Goal: Task Accomplishment & Management: Manage account settings

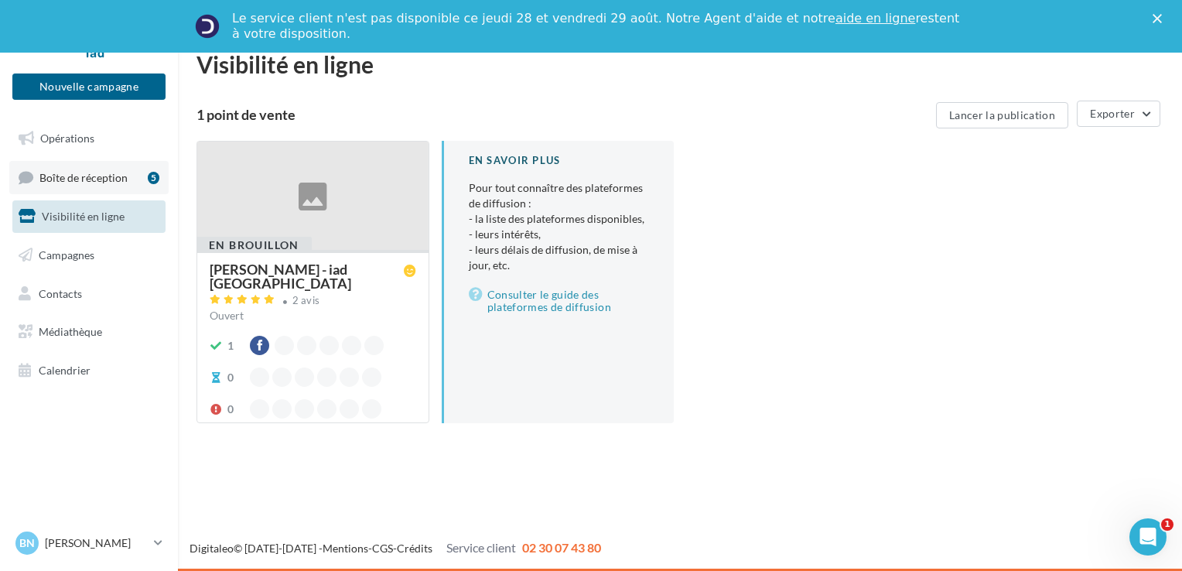
click at [83, 177] on span "Boîte de réception" at bounding box center [83, 176] width 88 height 13
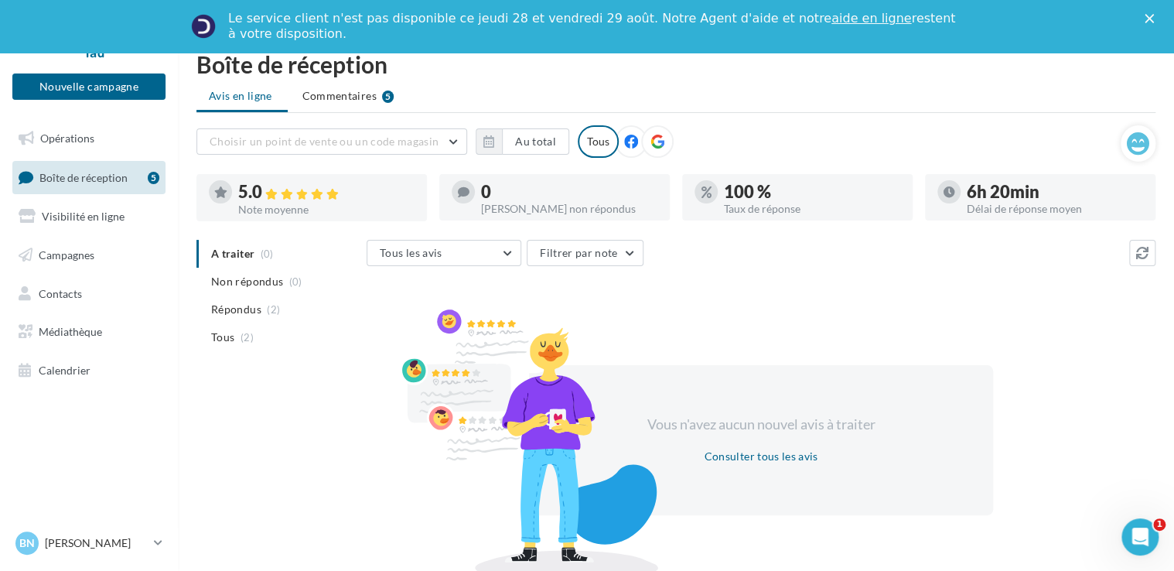
click at [590, 142] on div "Tous" at bounding box center [598, 141] width 41 height 32
click at [73, 87] on button "Nouvelle campagne" at bounding box center [88, 86] width 153 height 26
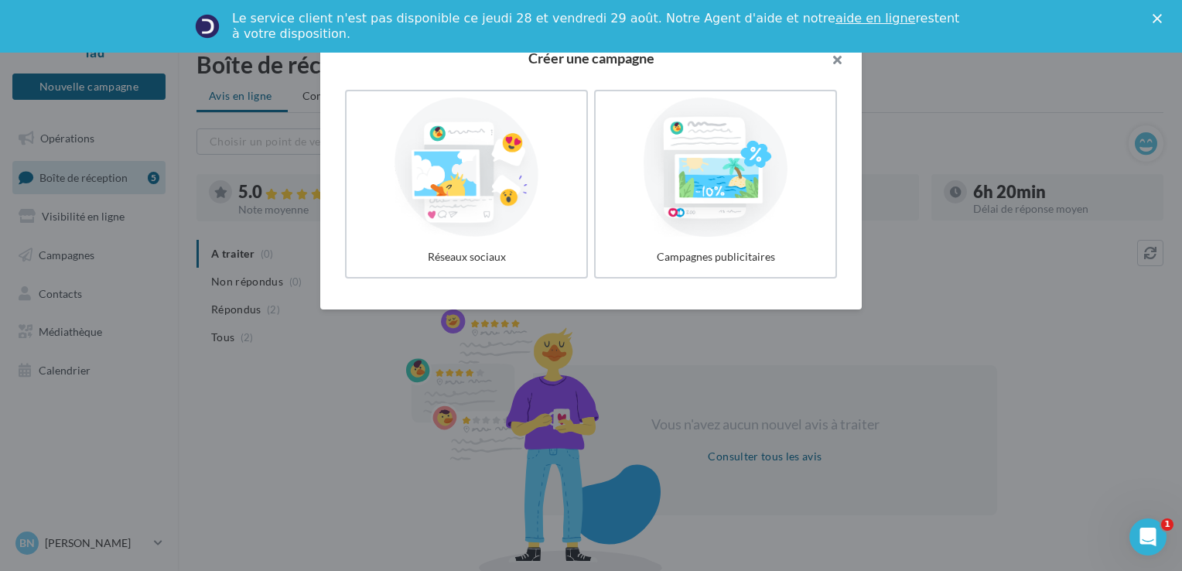
click at [836, 66] on button "button" at bounding box center [831, 62] width 62 height 46
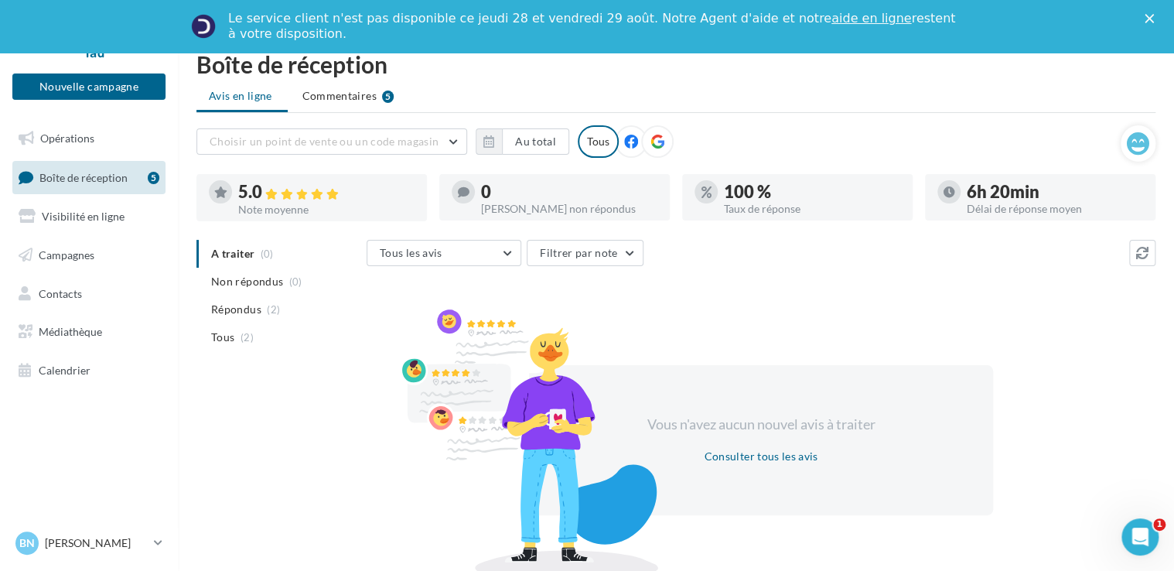
click at [1154, 22] on icon "Fermer" at bounding box center [1149, 18] width 9 height 9
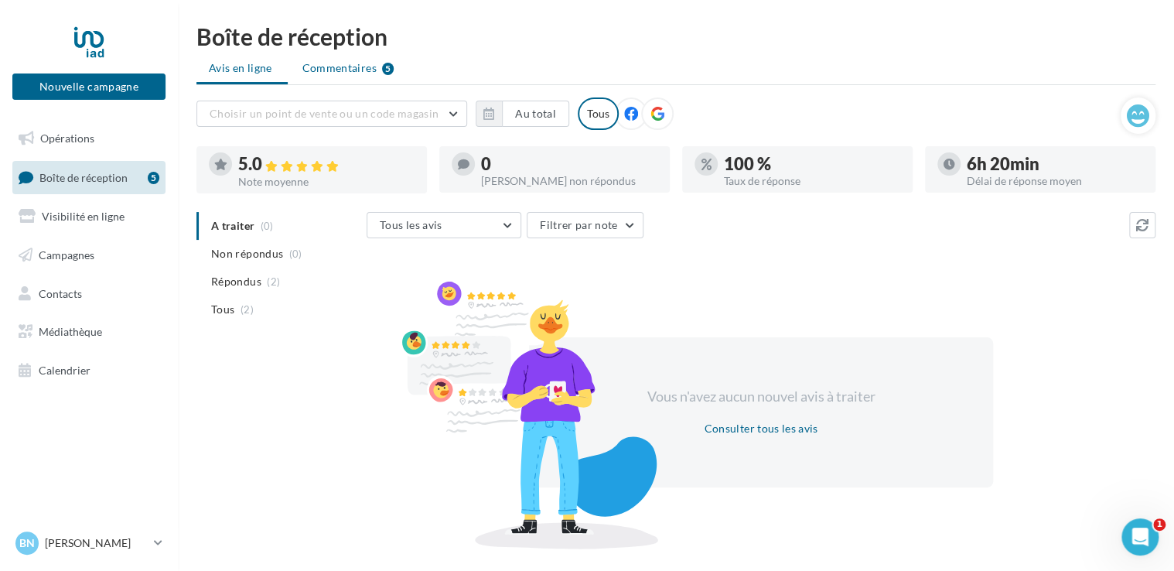
click at [363, 72] on span "Commentaires" at bounding box center [339, 67] width 74 height 15
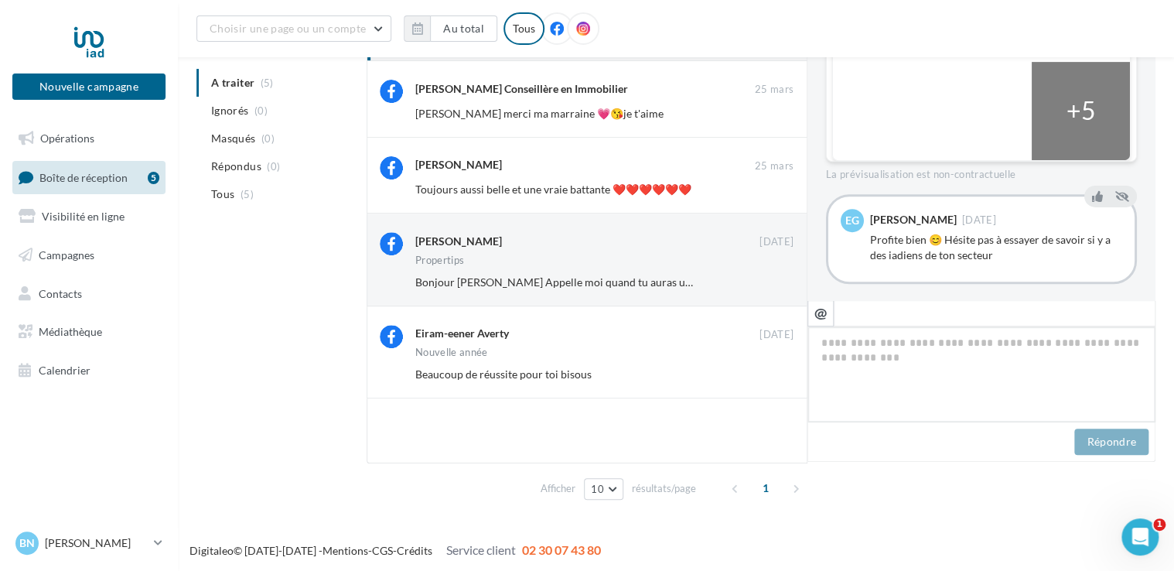
scroll to position [196, 0]
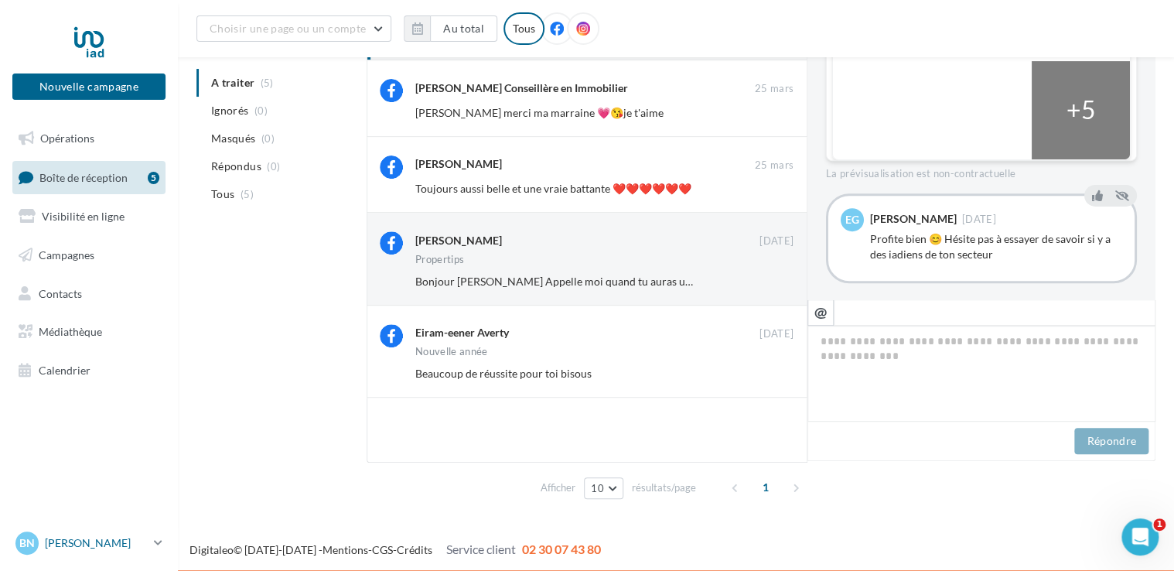
click at [151, 545] on link "Bn [PERSON_NAME] [PERSON_NAME][EMAIL_ADDRESS][DOMAIN_NAME]" at bounding box center [88, 542] width 153 height 29
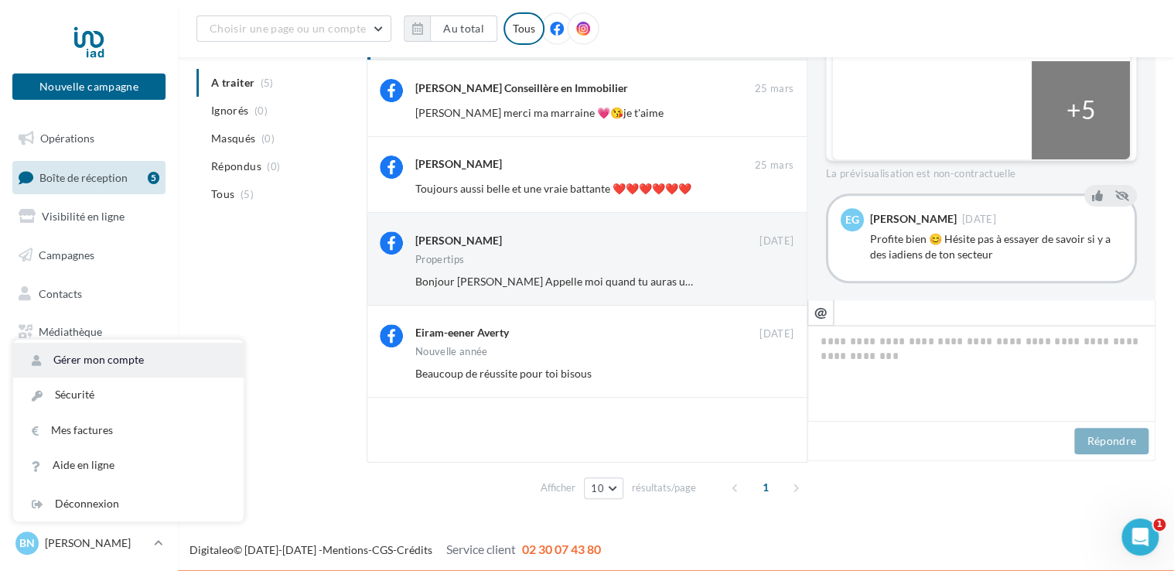
click at [148, 362] on link "Gérer mon compte" at bounding box center [128, 360] width 230 height 35
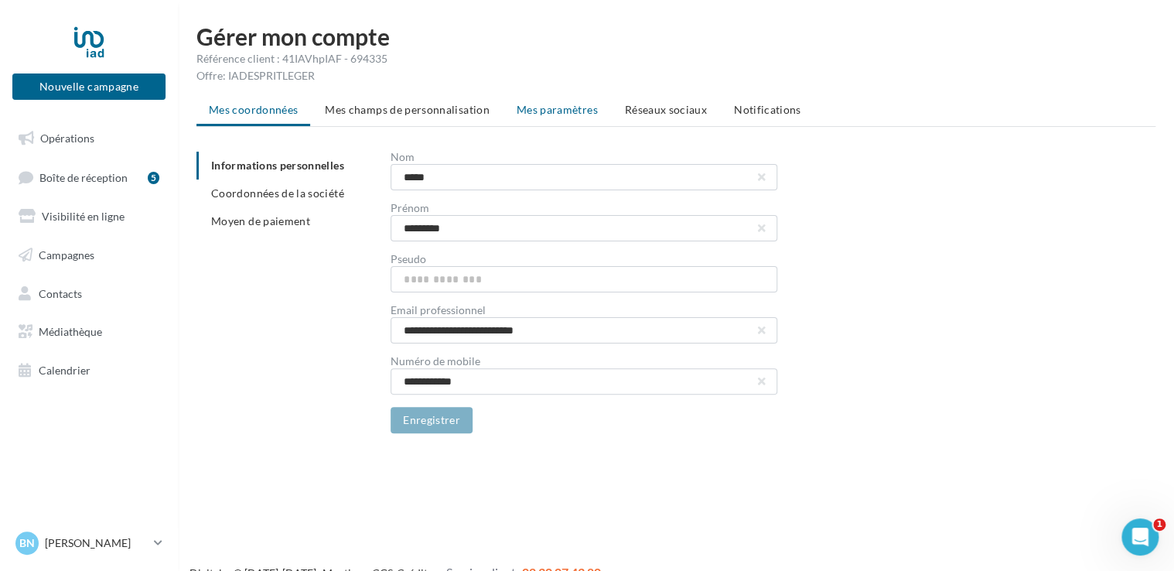
click at [558, 109] on span "Mes paramètres" at bounding box center [557, 109] width 81 height 13
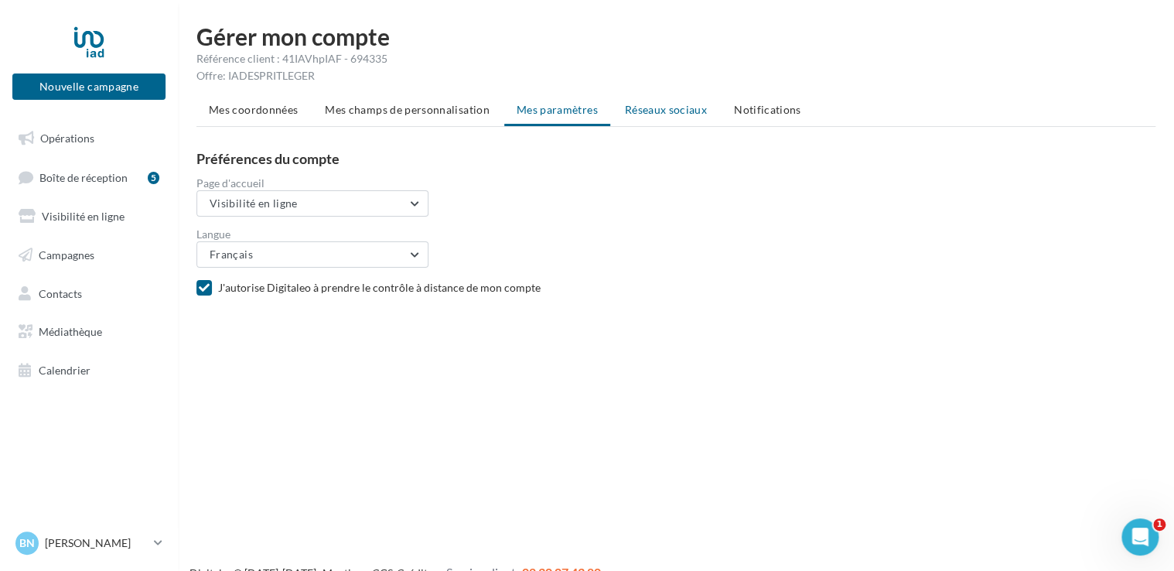
click at [661, 108] on span "Réseaux sociaux" at bounding box center [666, 109] width 82 height 13
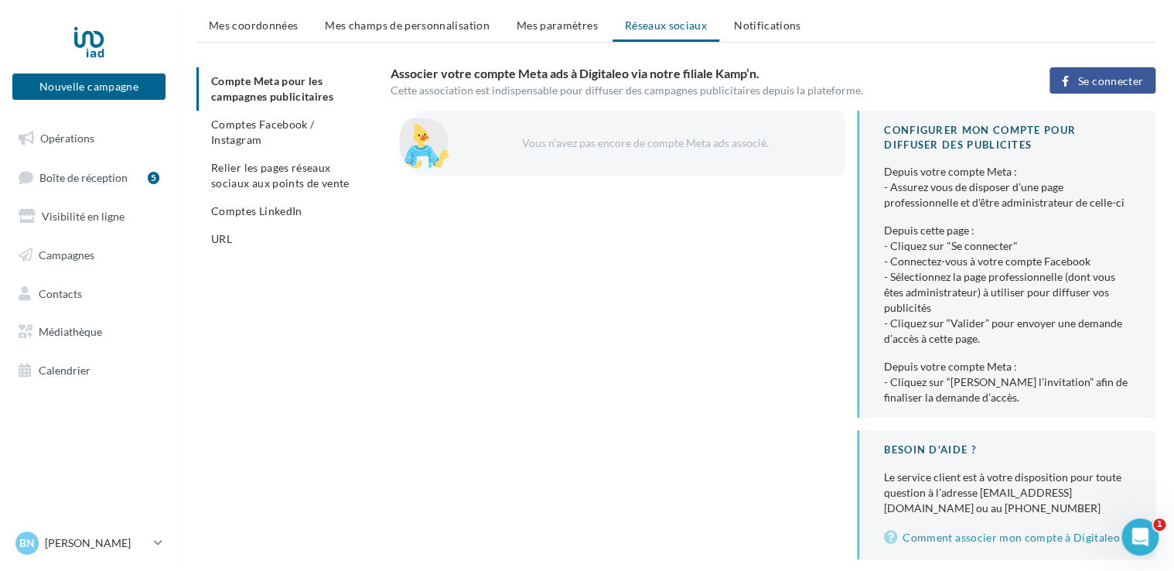
scroll to position [60, 0]
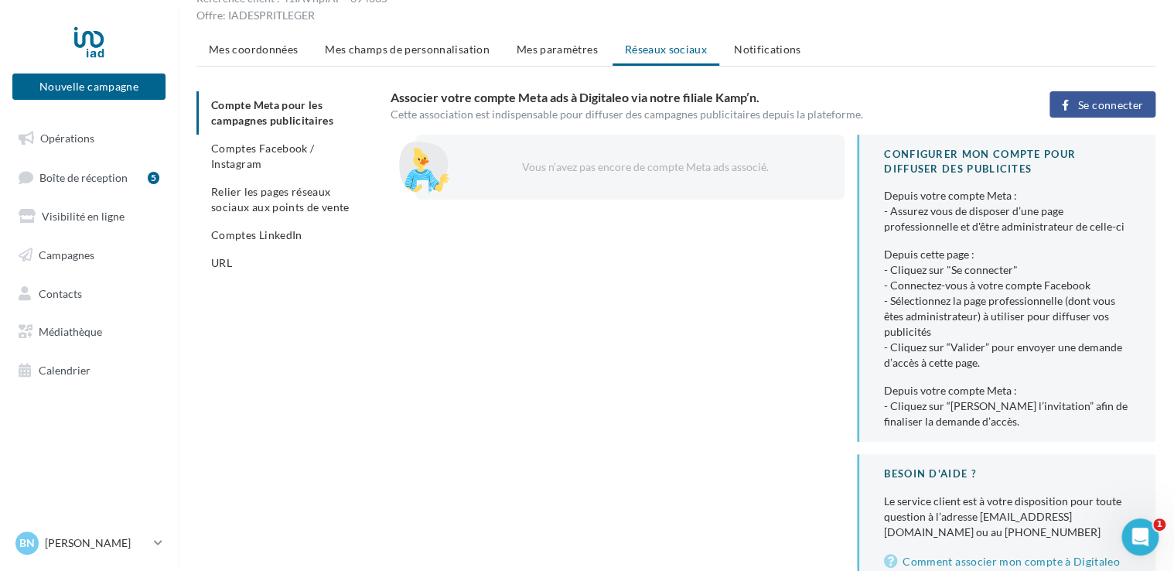
click at [282, 116] on ul "Compte Meta pour les campagnes publicitaires Comptes Facebook / Instagram Relie…" at bounding box center [287, 184] width 182 height 186
click at [274, 145] on span "Comptes Facebook / Instagram" at bounding box center [262, 156] width 103 height 29
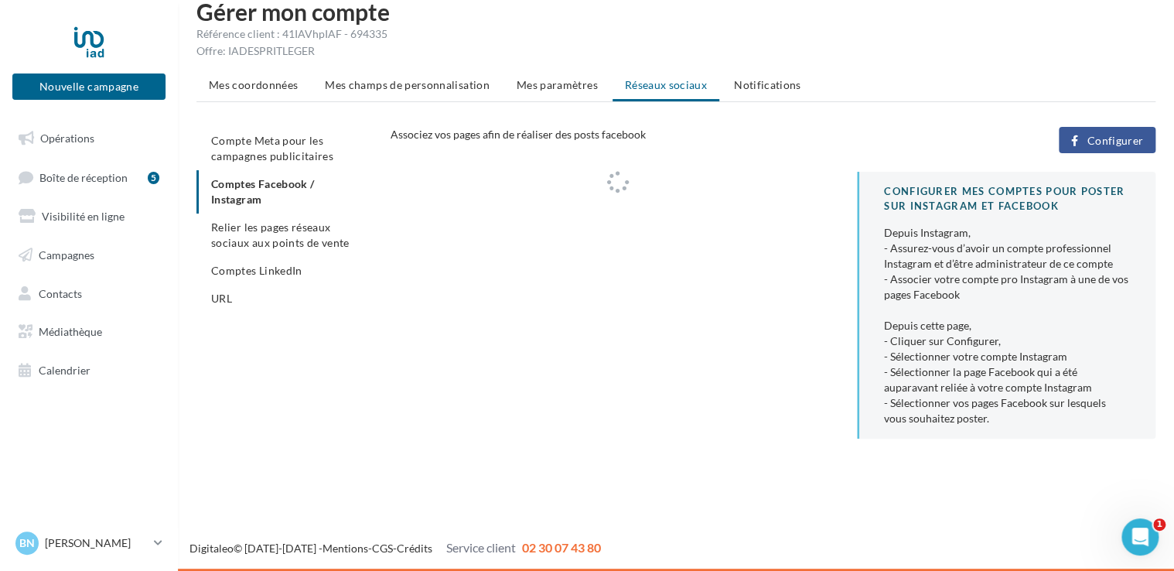
scroll to position [25, 0]
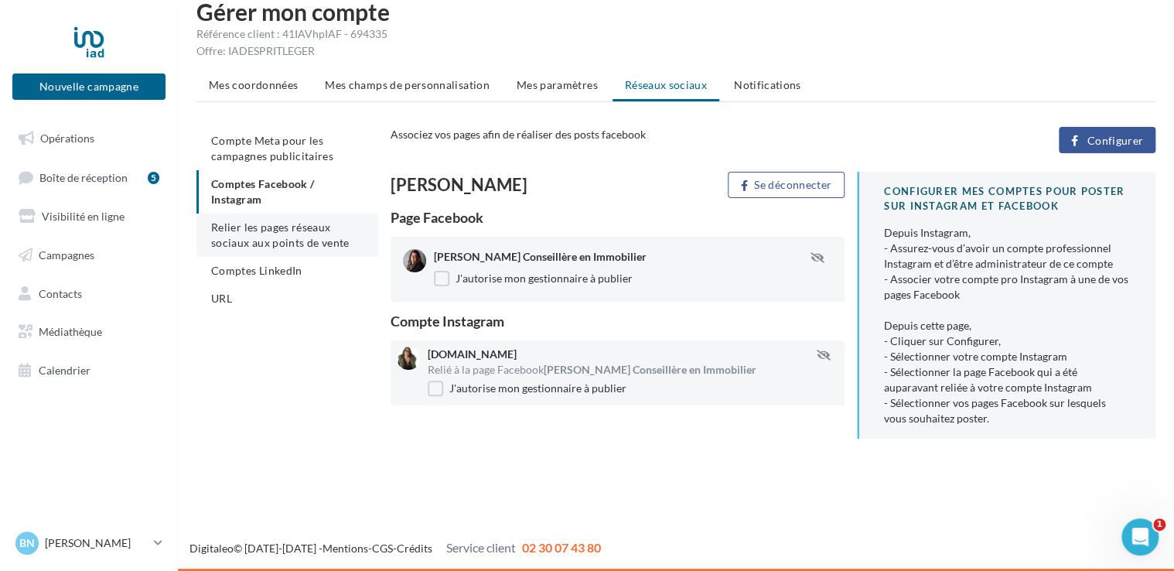
click at [278, 241] on span "Relier les pages réseaux sociaux aux points de vente" at bounding box center [280, 234] width 138 height 29
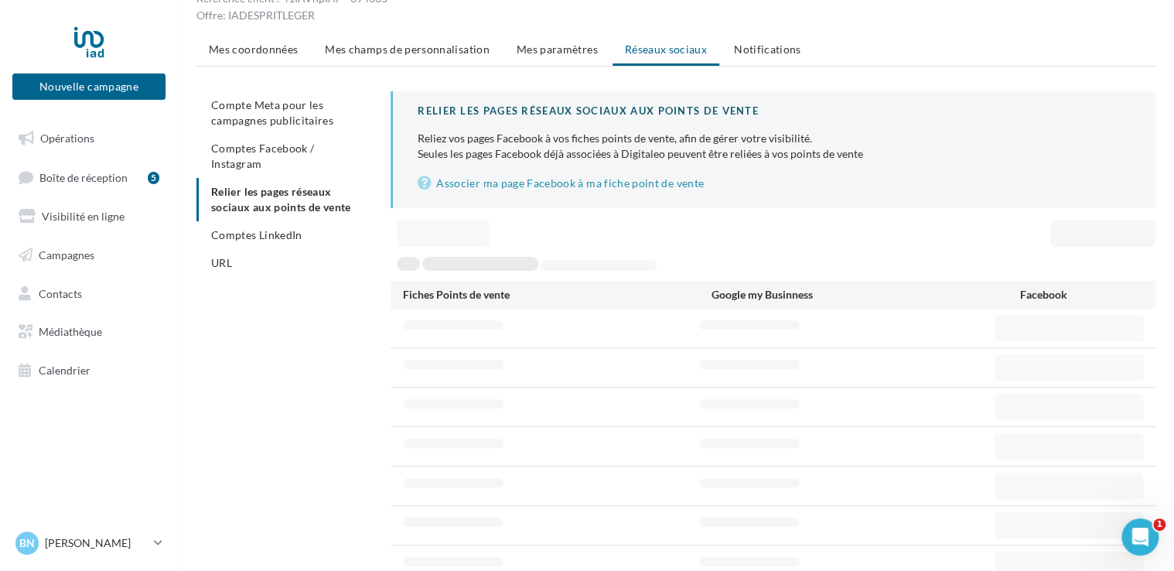
scroll to position [25, 0]
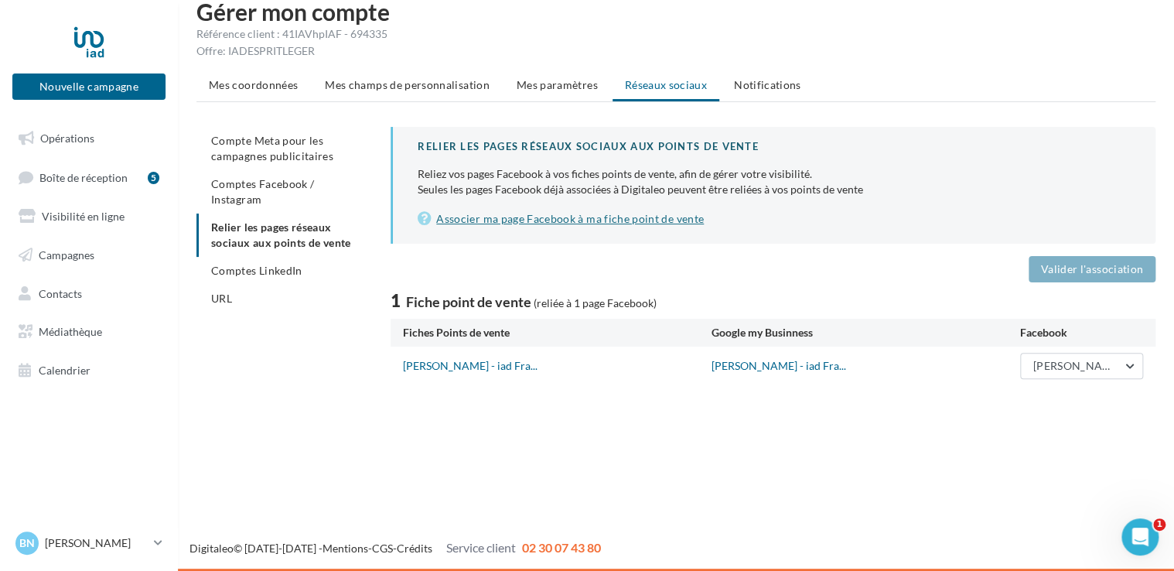
click at [672, 224] on link "Associer ma page Facebook à ma fiche point de vente" at bounding box center [774, 219] width 713 height 19
click at [247, 264] on span "Comptes LinkedIn" at bounding box center [256, 270] width 91 height 13
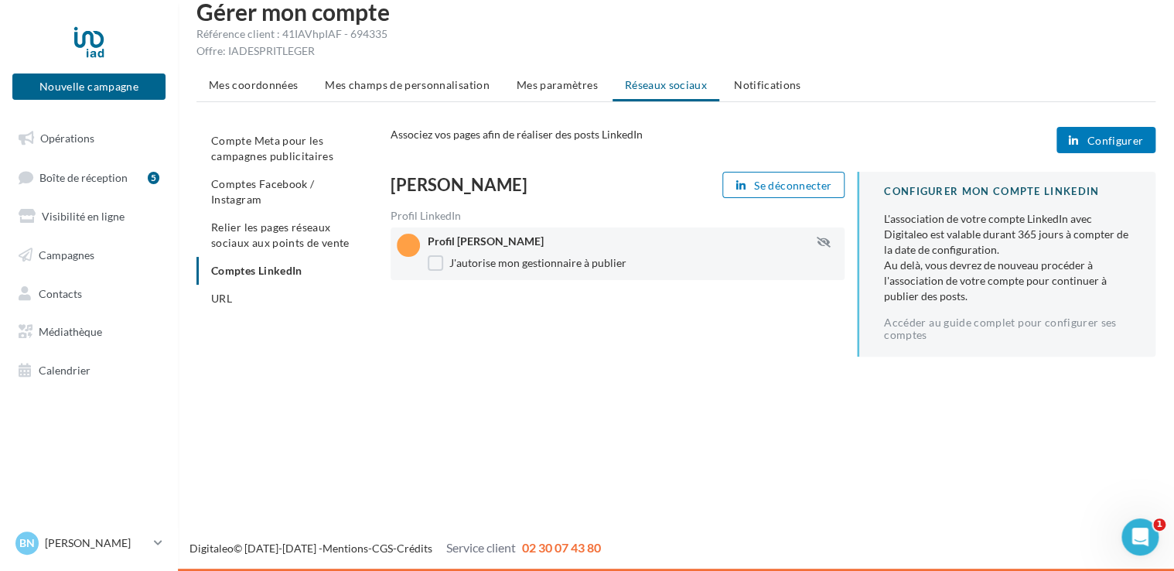
click at [1091, 144] on span "Configurer" at bounding box center [1115, 141] width 56 height 12
